Goal: Task Accomplishment & Management: Complete application form

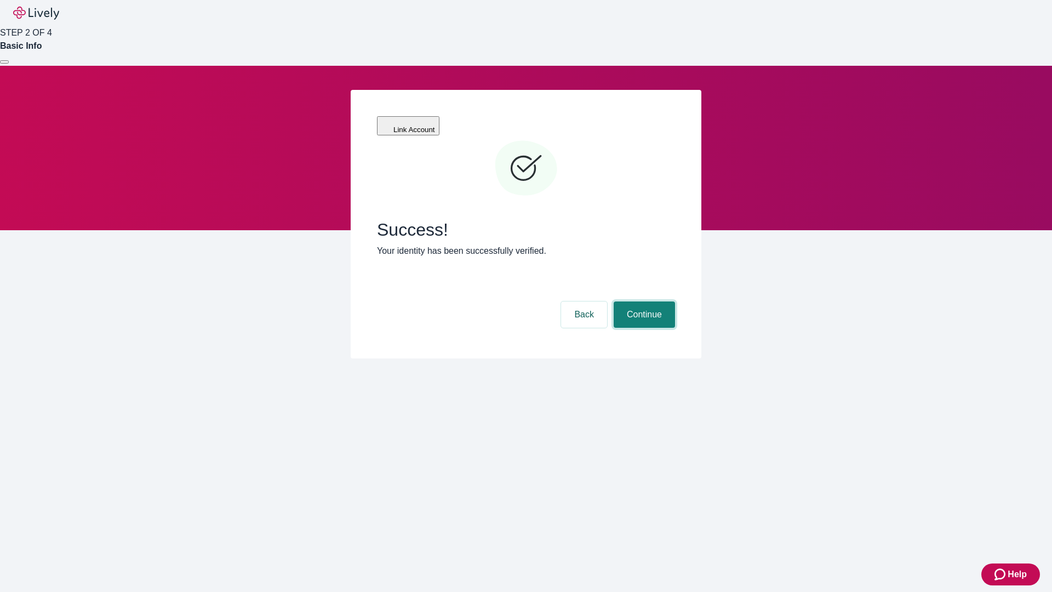
click at [643, 301] on button "Continue" at bounding box center [643, 314] width 61 height 26
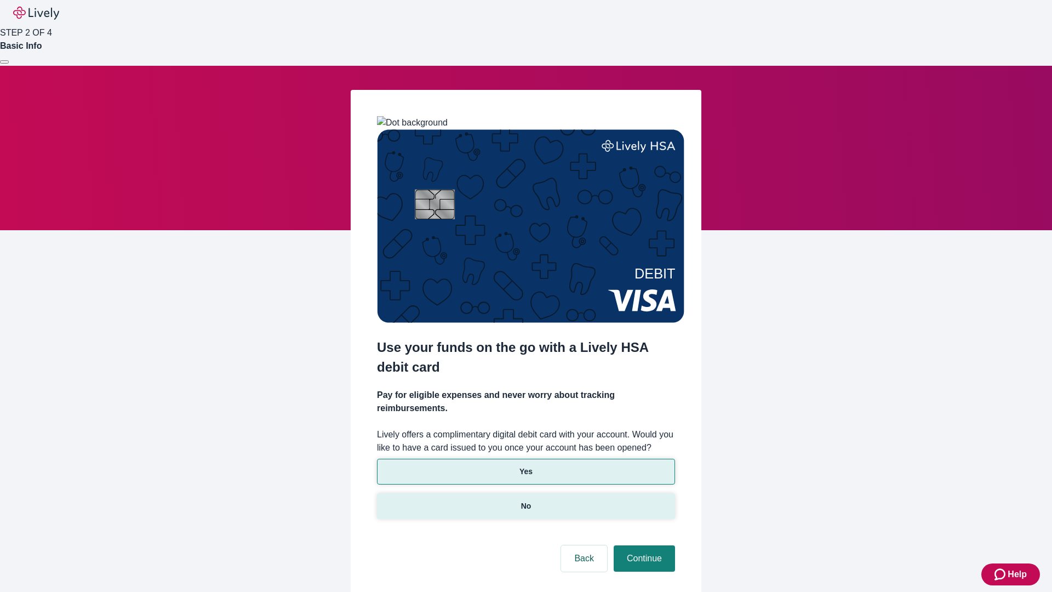
click at [525, 500] on p "No" at bounding box center [526, 506] width 10 height 12
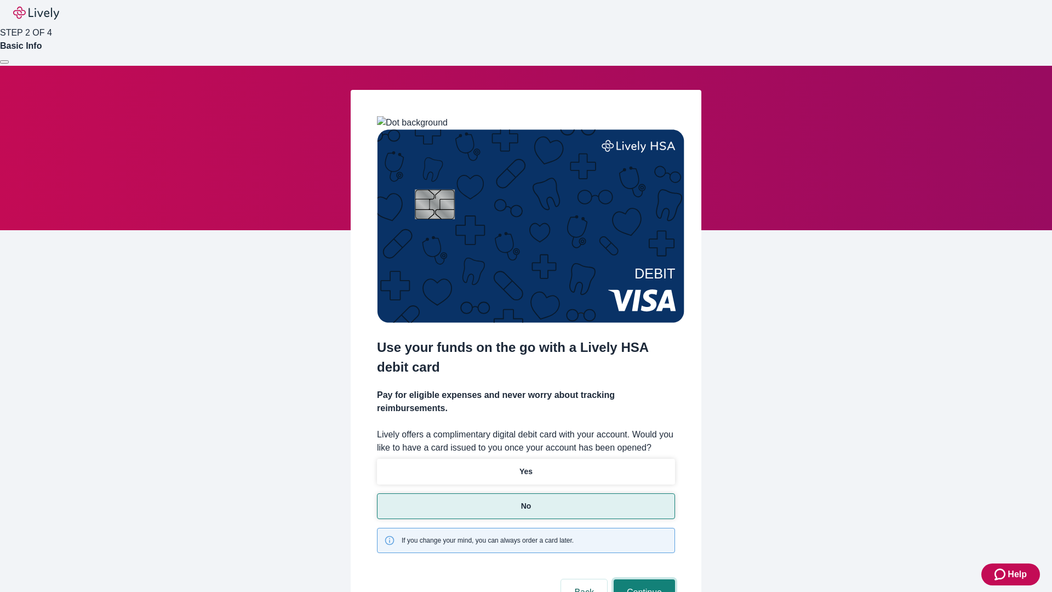
click at [643, 579] on button "Continue" at bounding box center [643, 592] width 61 height 26
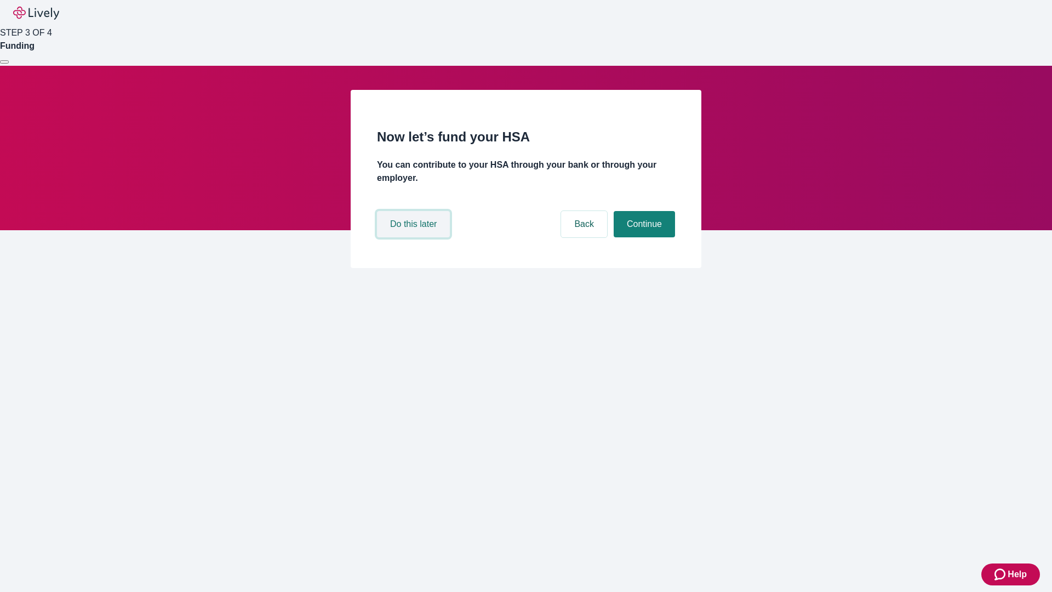
click at [415, 237] on button "Do this later" at bounding box center [413, 224] width 73 height 26
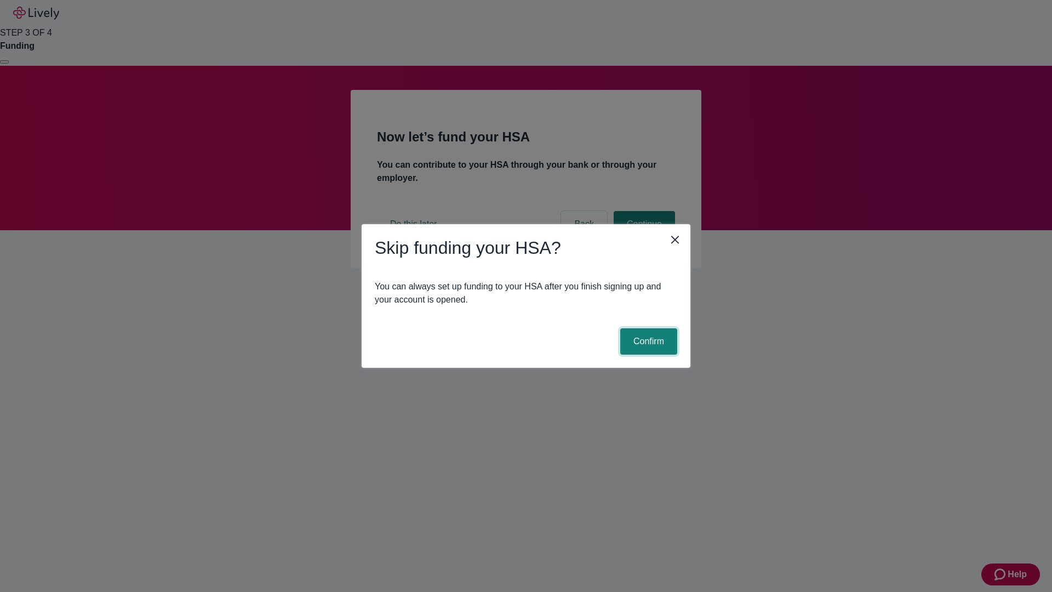
click at [647, 341] on button "Confirm" at bounding box center [648, 341] width 57 height 26
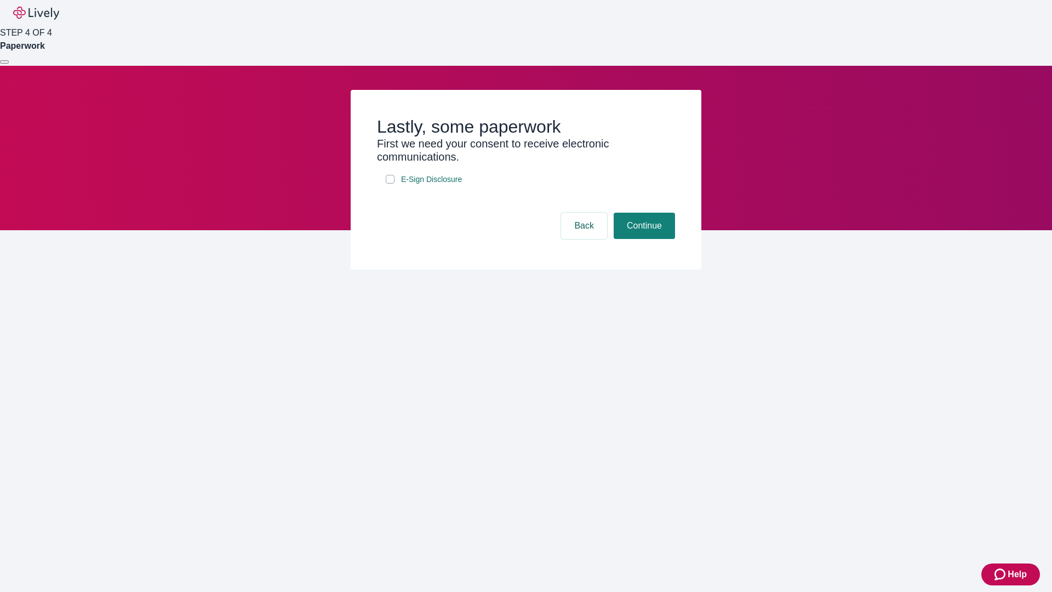
click at [390, 183] on input "E-Sign Disclosure" at bounding box center [390, 179] width 9 height 9
checkbox input "true"
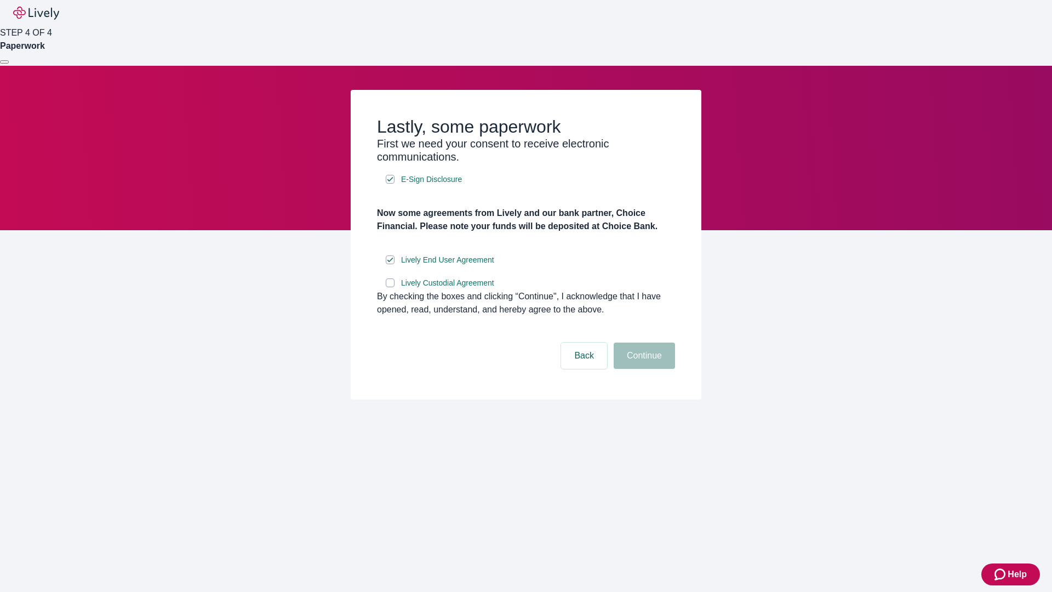
click at [390, 287] on input "Lively Custodial Agreement" at bounding box center [390, 282] width 9 height 9
checkbox input "true"
click at [643, 369] on button "Continue" at bounding box center [643, 355] width 61 height 26
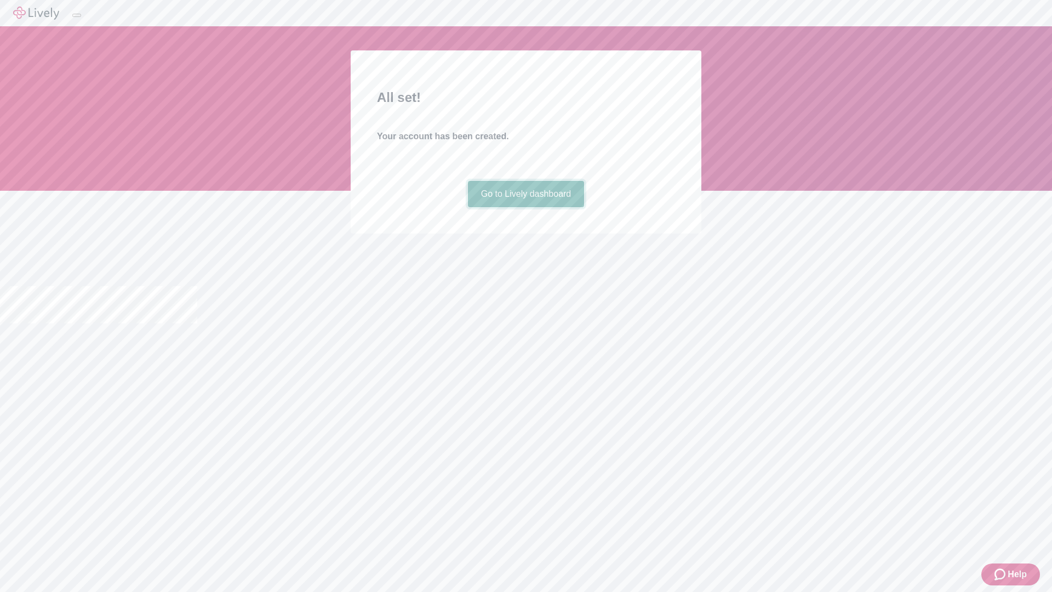
click at [525, 207] on link "Go to Lively dashboard" at bounding box center [526, 194] width 117 height 26
